Goal: Task Accomplishment & Management: Manage account settings

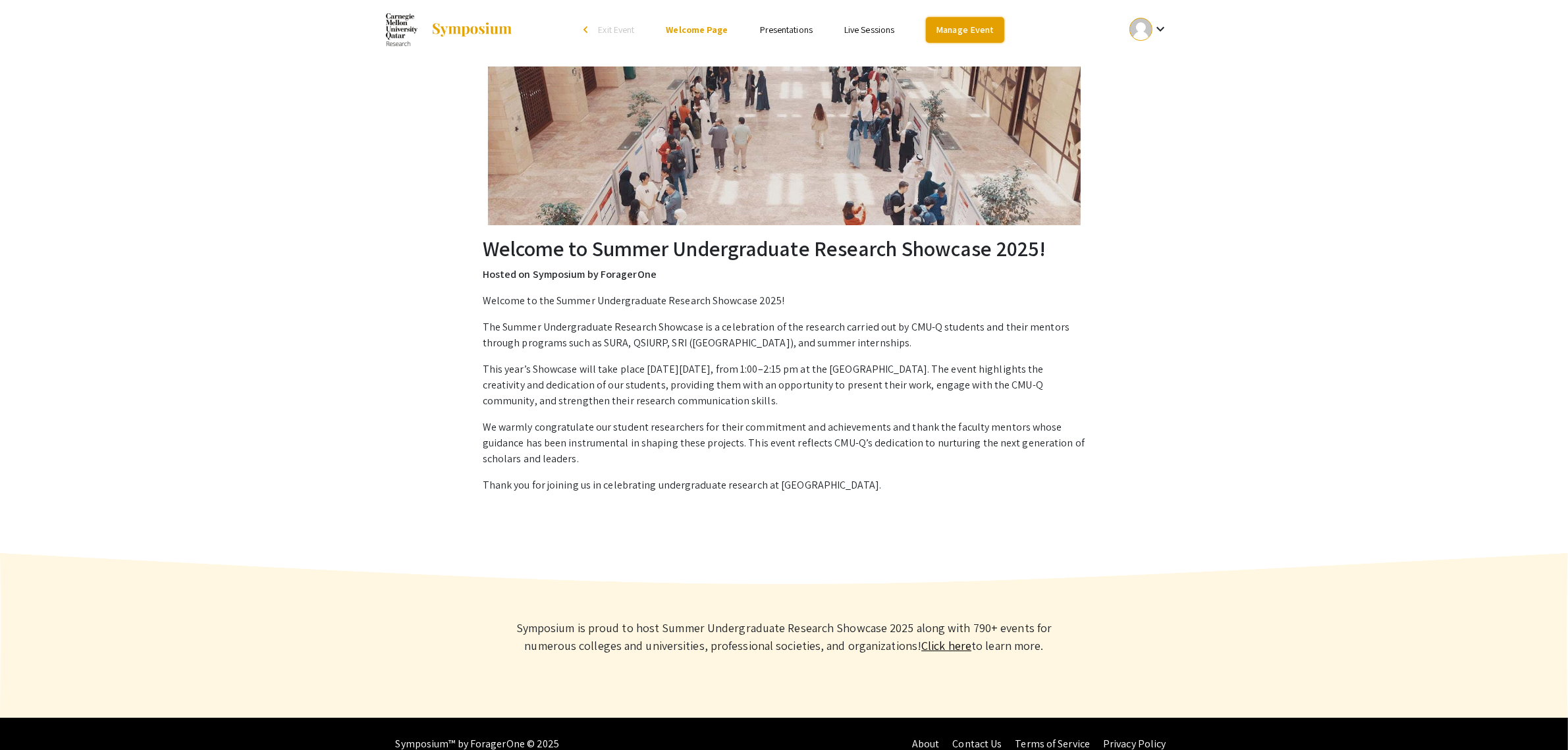
click at [968, 36] on link "Manage Event" at bounding box center [964, 30] width 77 height 26
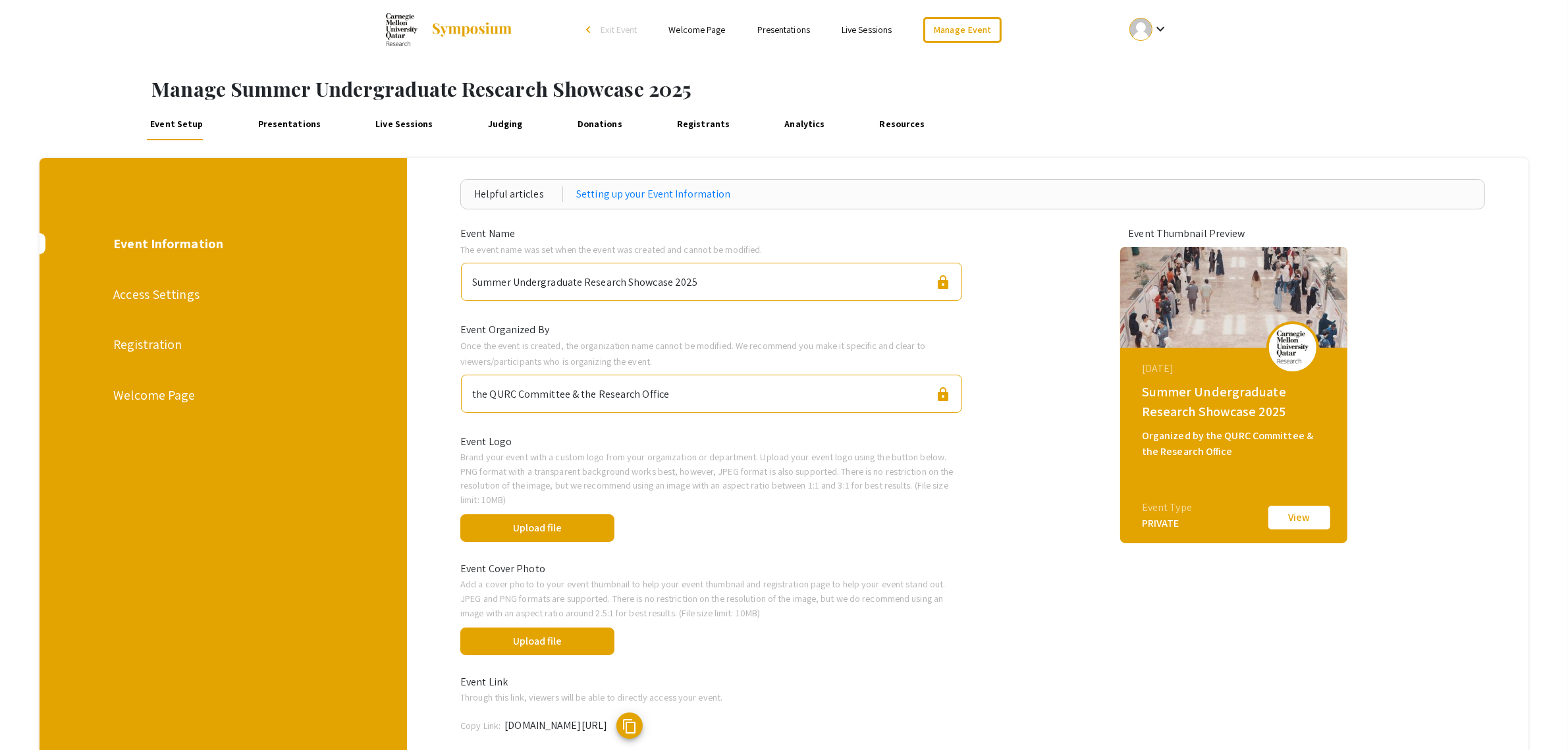
click at [276, 126] on link "Presentations" at bounding box center [289, 124] width 71 height 32
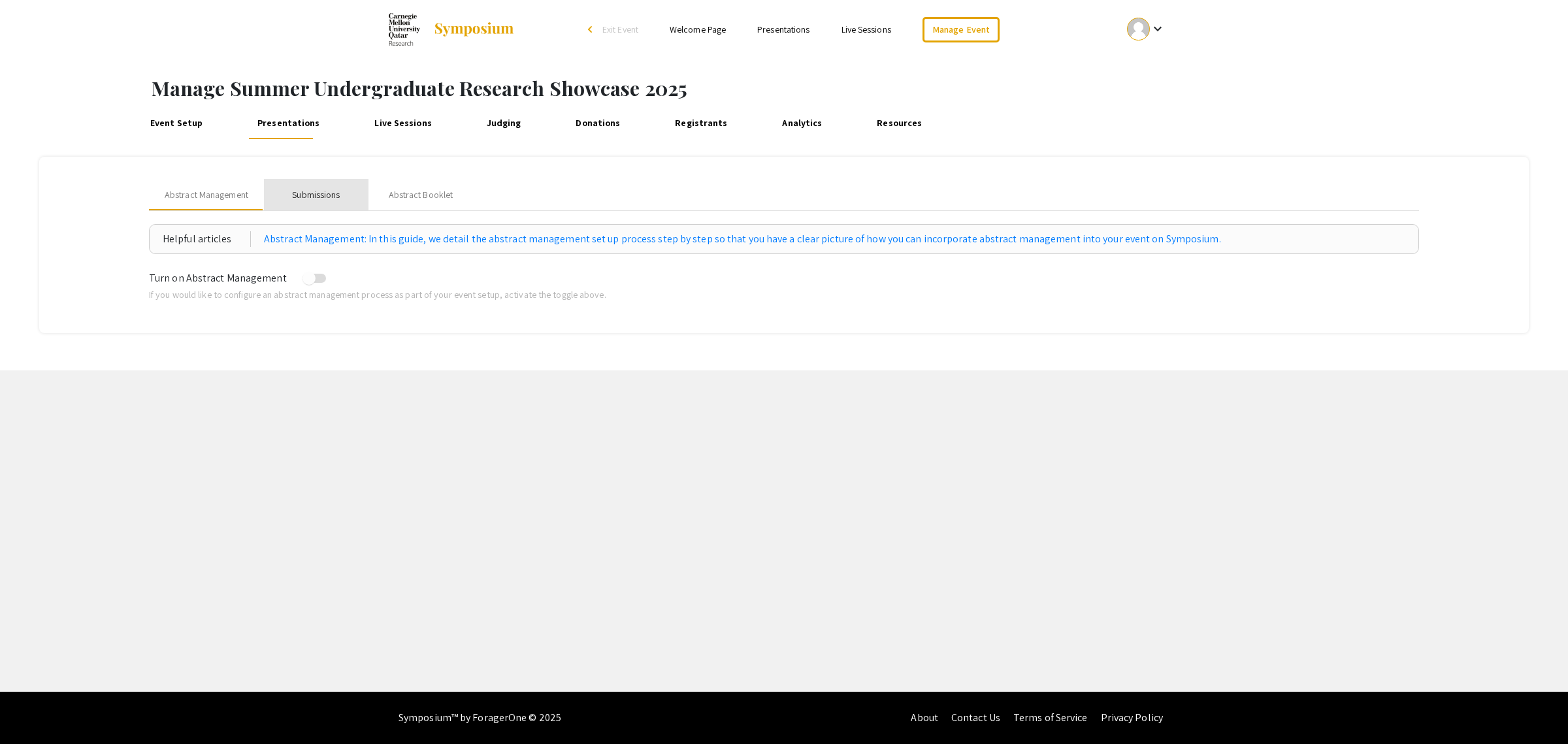
click at [324, 193] on div "Submissions" at bounding box center [317, 194] width 48 height 14
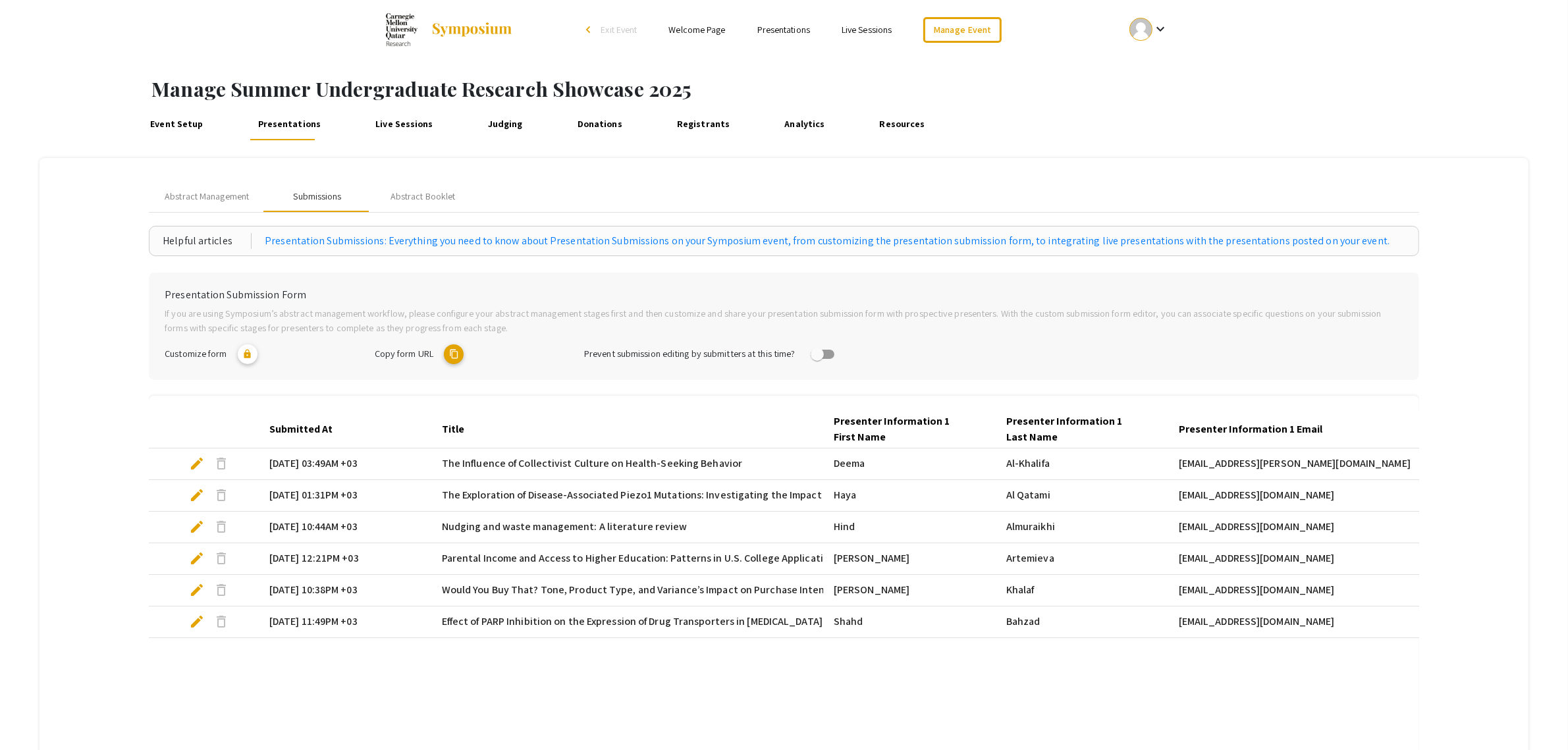
scroll to position [201, 0]
